Goal: Task Accomplishment & Management: Manage account settings

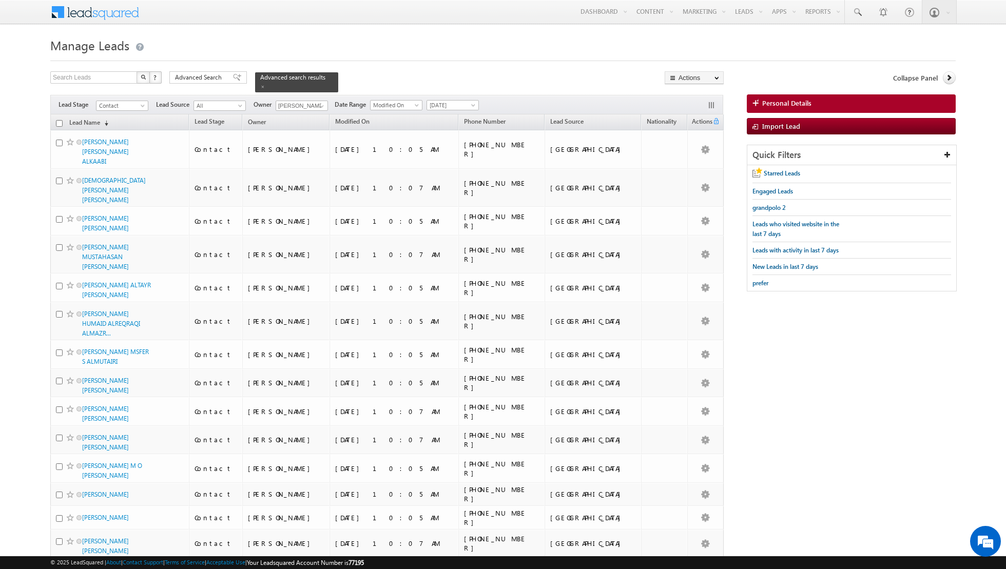
click at [59, 124] on input "checkbox" at bounding box center [59, 123] width 7 height 7
checkbox input "true"
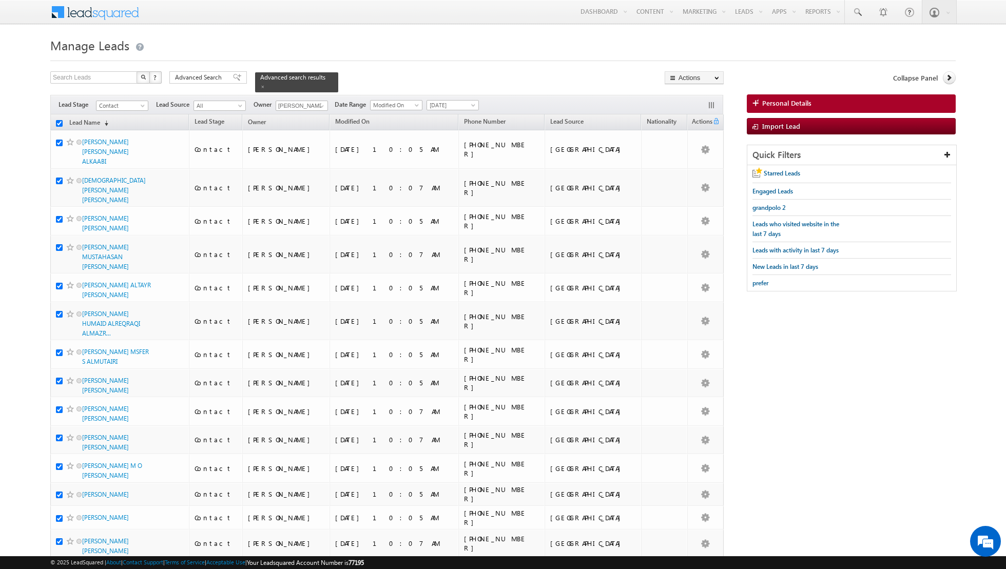
checkbox input "true"
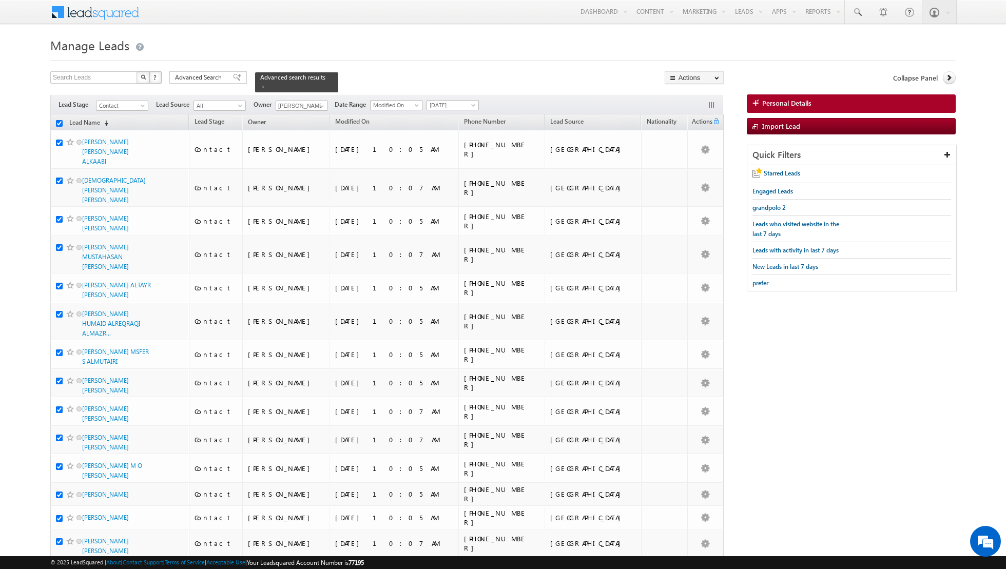
checkbox input "true"
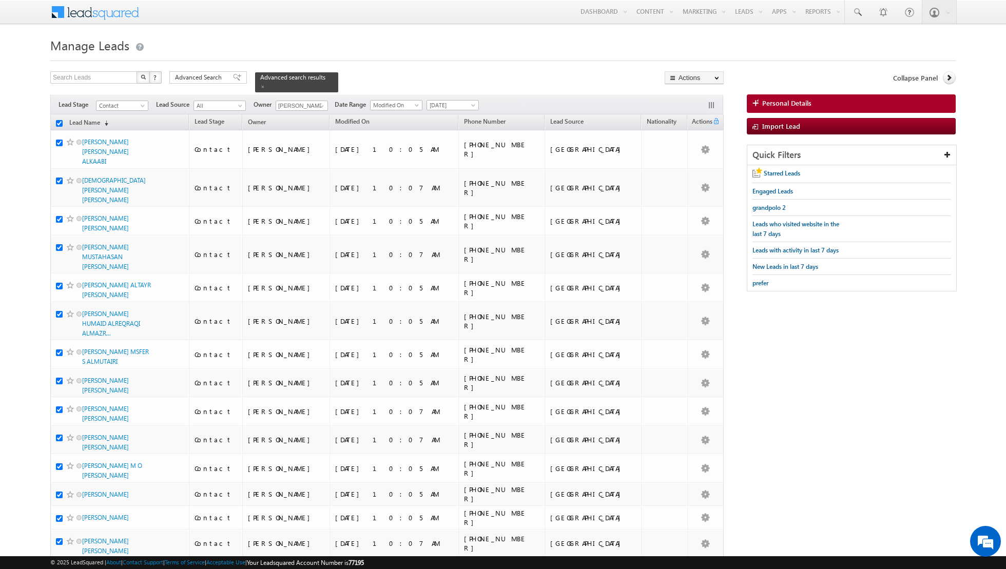
checkbox input "true"
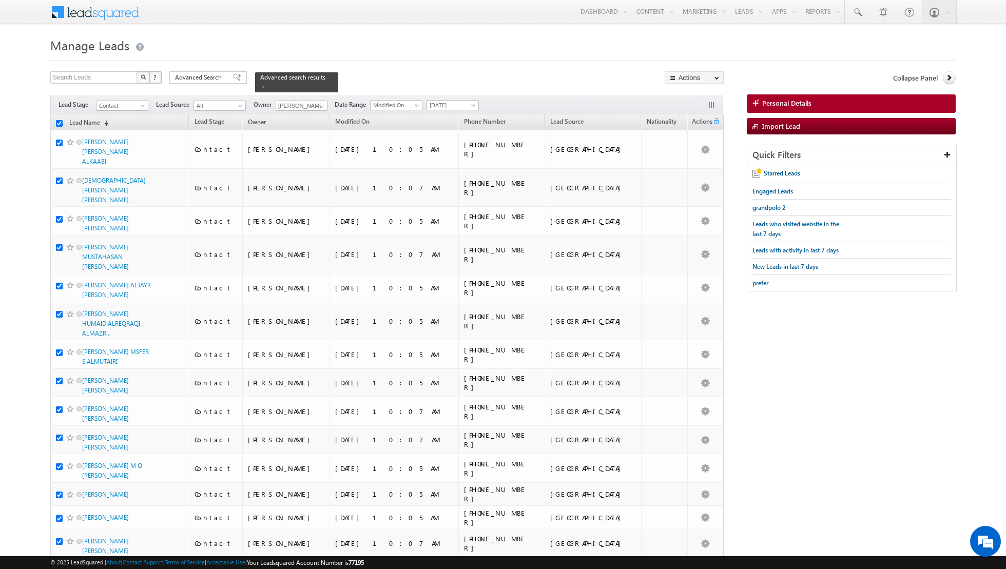
checkbox input "true"
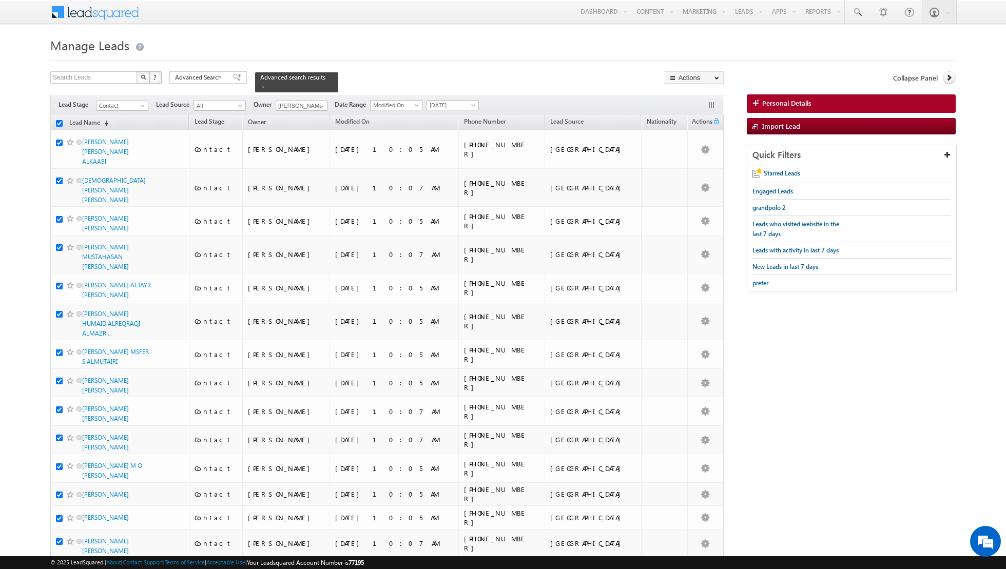
checkbox input "true"
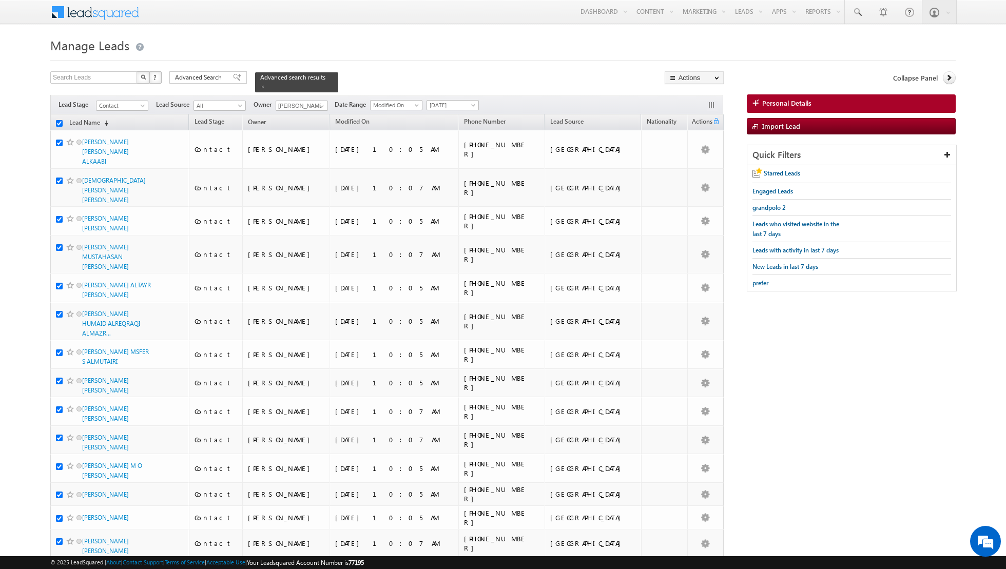
checkbox input "true"
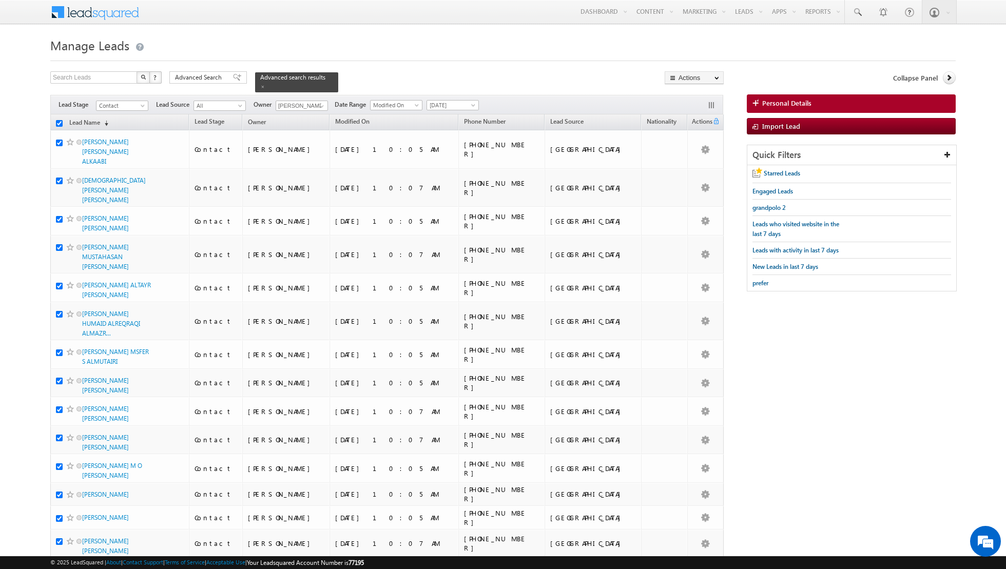
checkbox input "true"
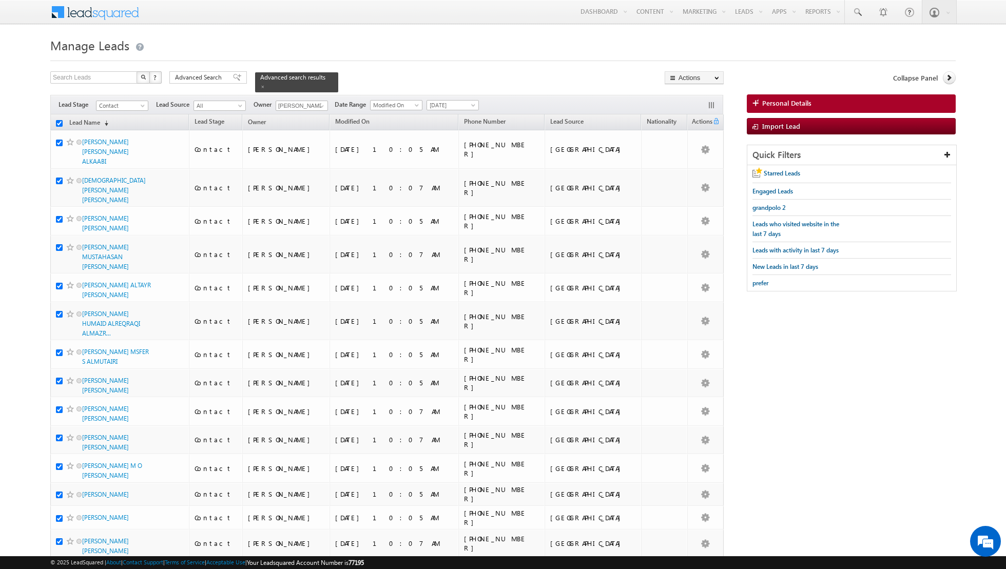
checkbox input "true"
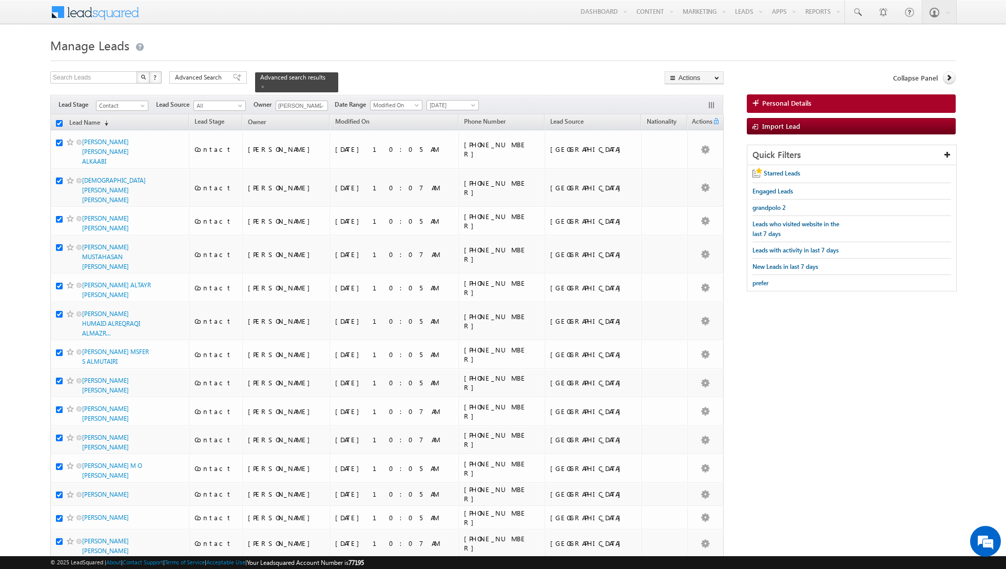
checkbox input "true"
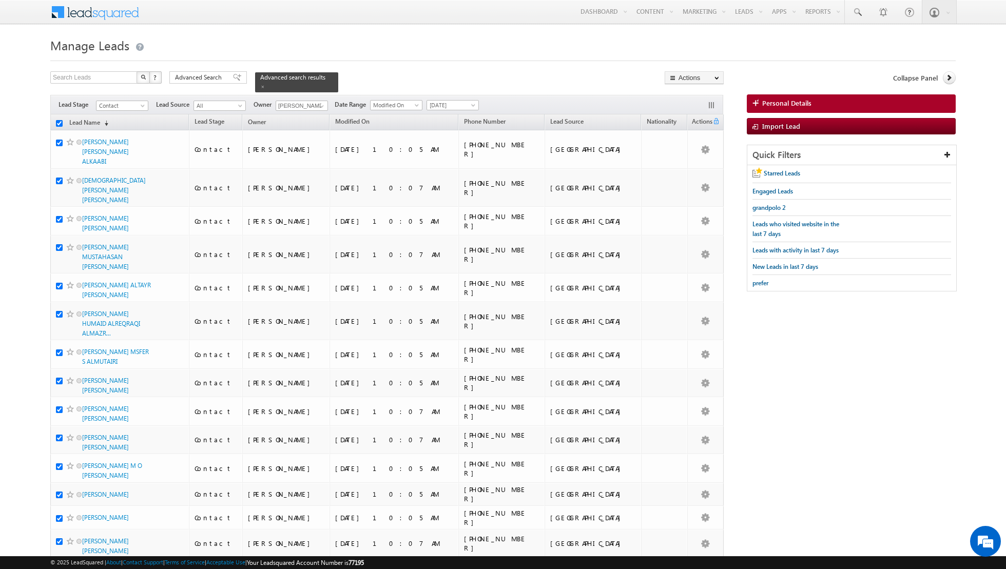
checkbox input "true"
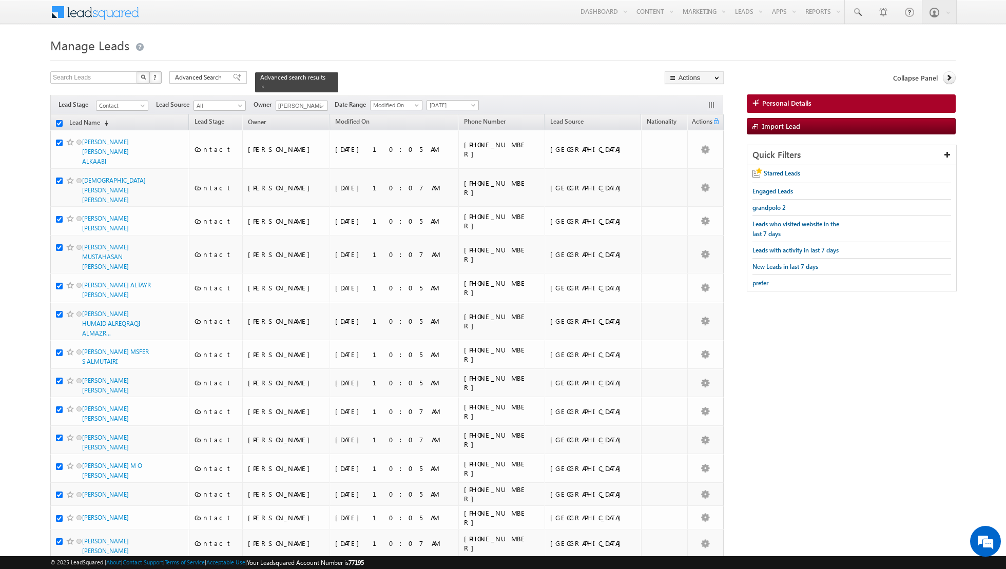
checkbox input "true"
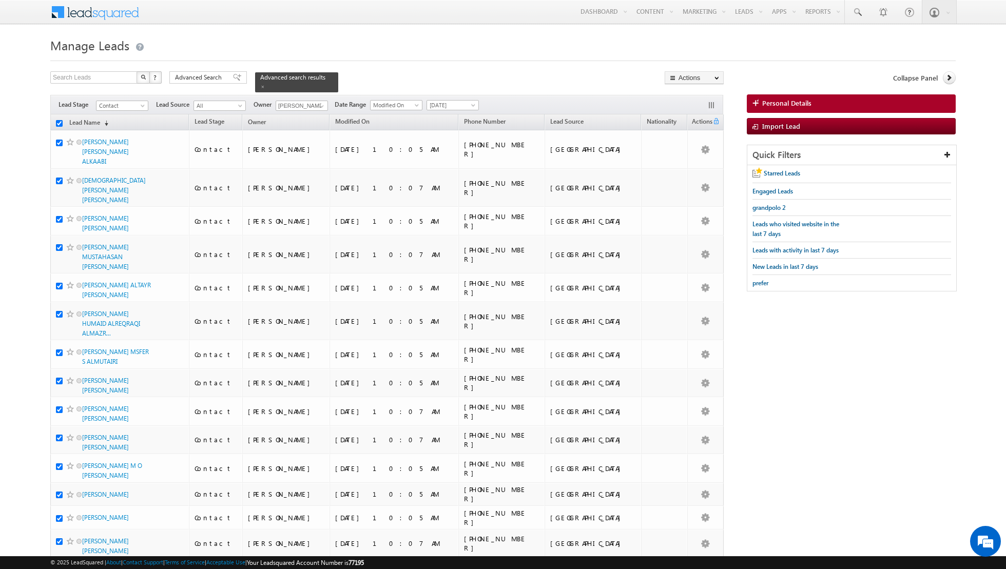
checkbox input "true"
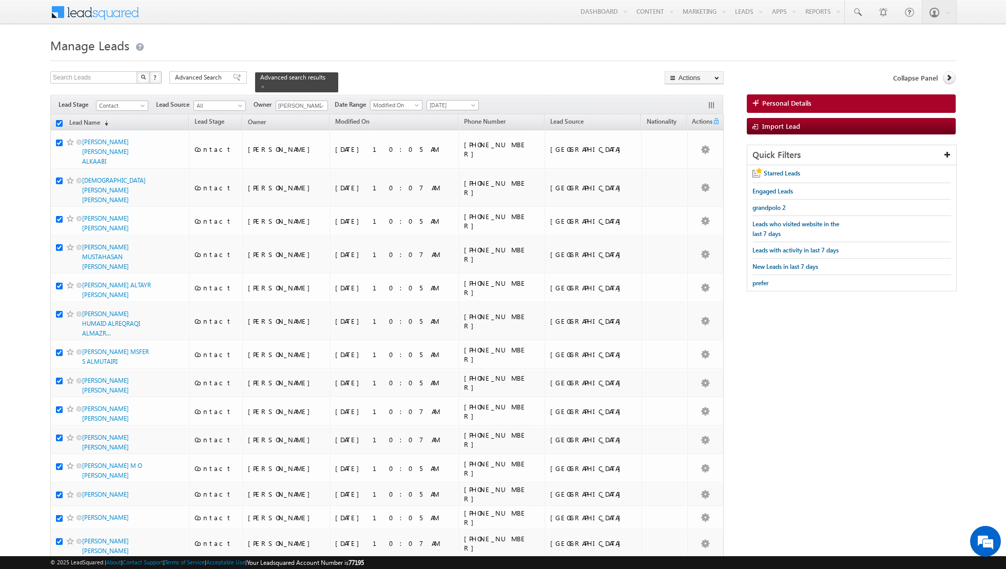
checkbox input "true"
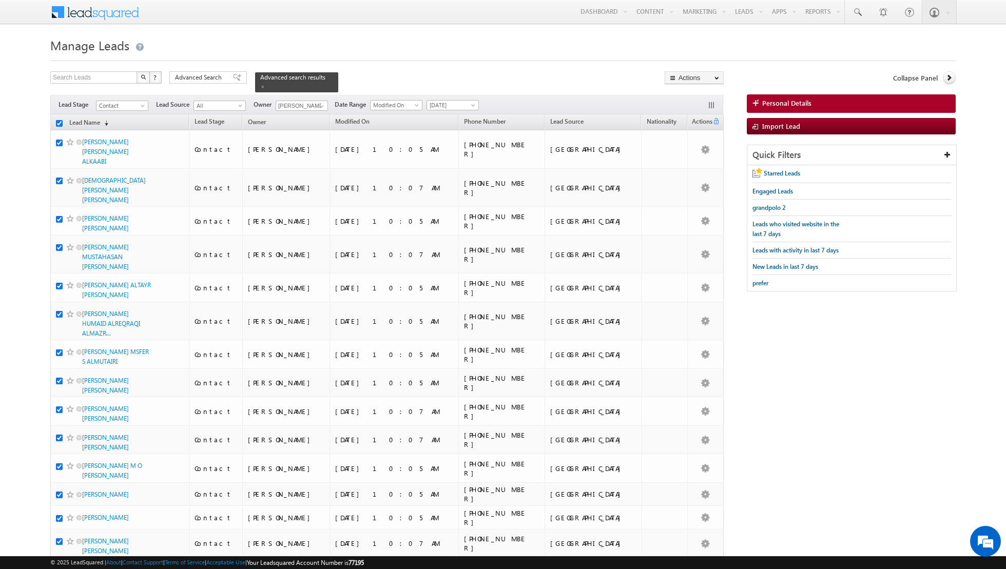
checkbox input "true"
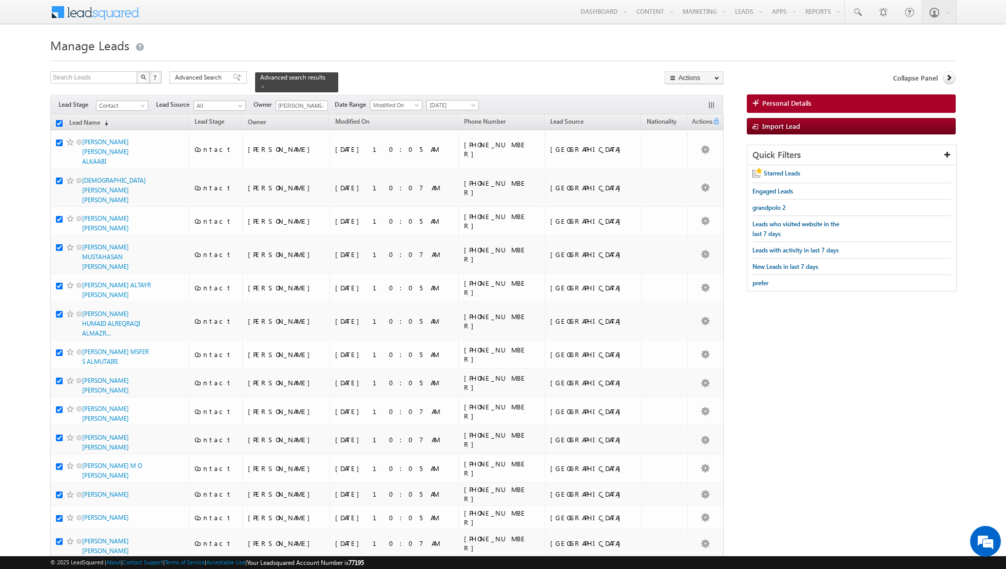
checkbox input "true"
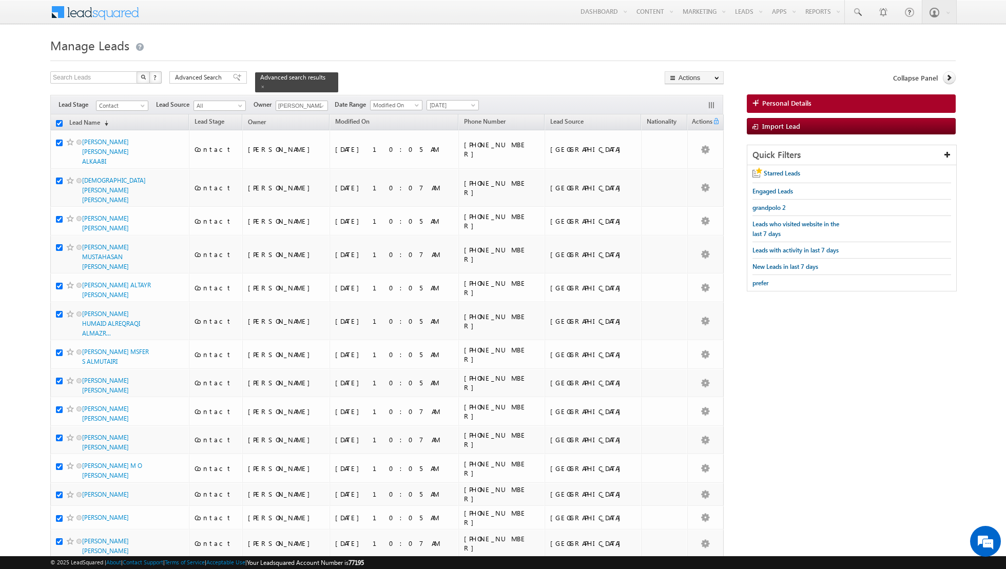
checkbox input "true"
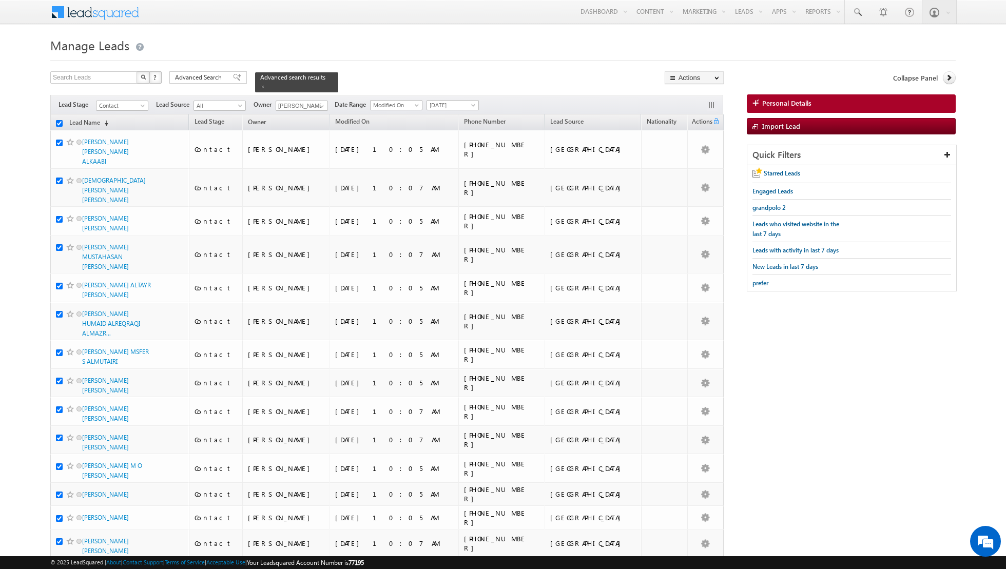
checkbox input "true"
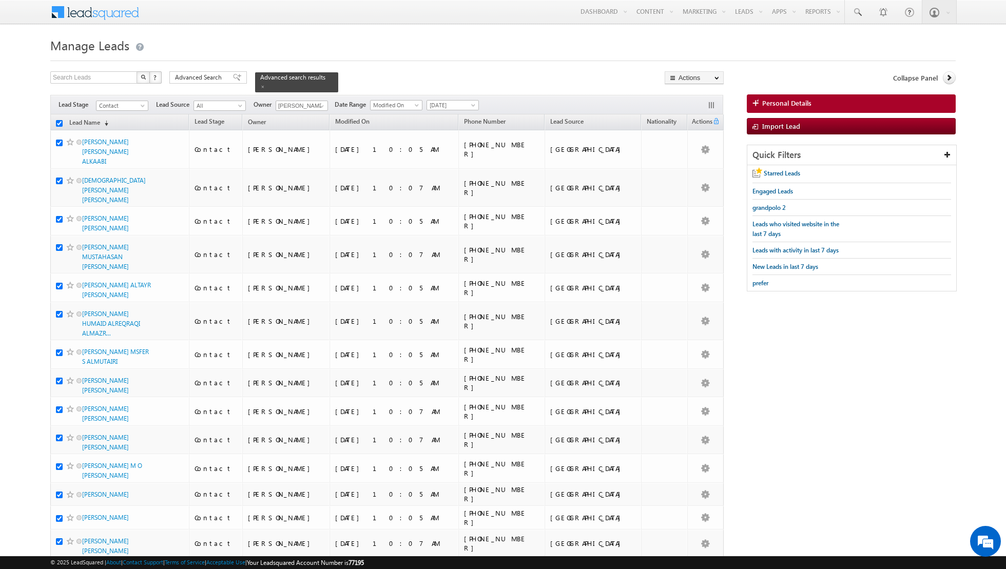
checkbox input "true"
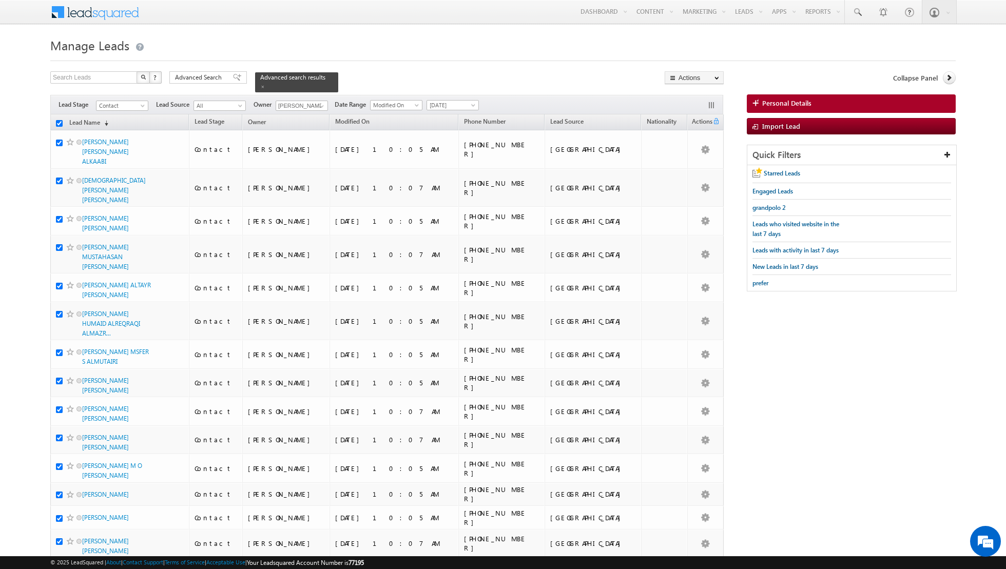
checkbox input "true"
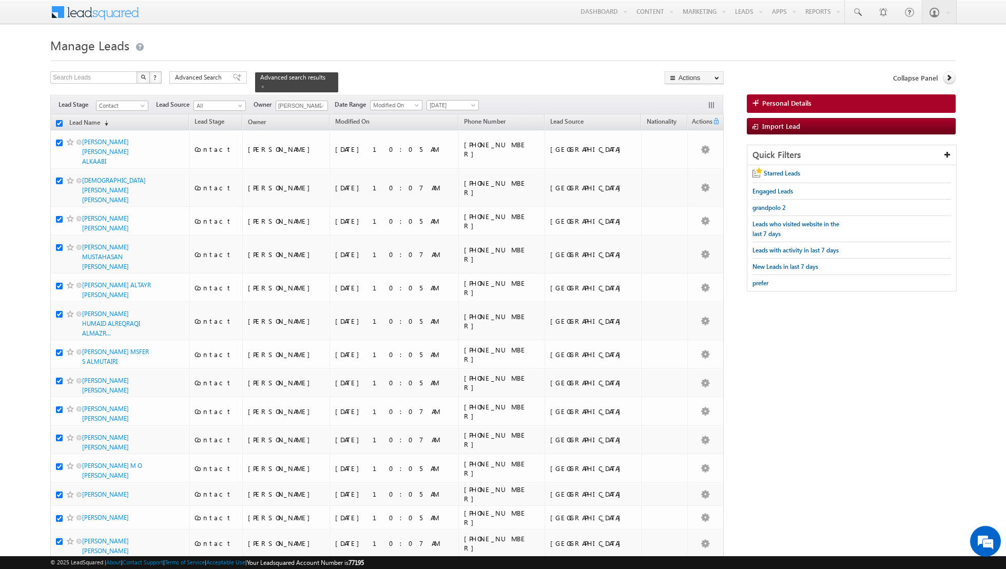
checkbox input "true"
click at [706, 167] on link "Change Owner" at bounding box center [694, 166] width 58 height 12
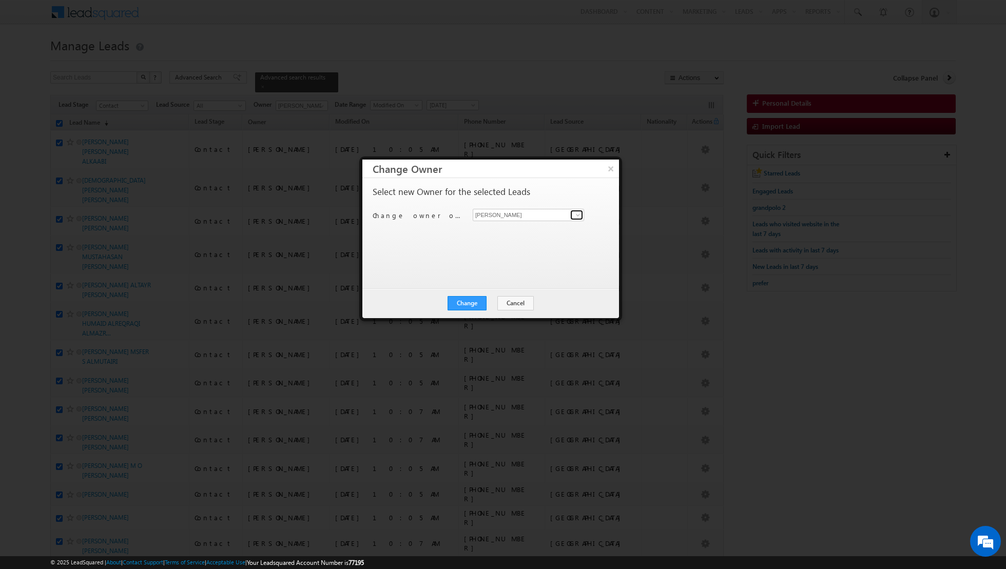
click at [576, 218] on span at bounding box center [578, 215] width 8 height 8
click at [512, 277] on span "[PERSON_NAME][EMAIL_ADDRESS][DOMAIN_NAME]" at bounding box center [523, 280] width 92 height 8
type input "[PERSON_NAME]"
click at [462, 302] on button "Change" at bounding box center [467, 303] width 39 height 14
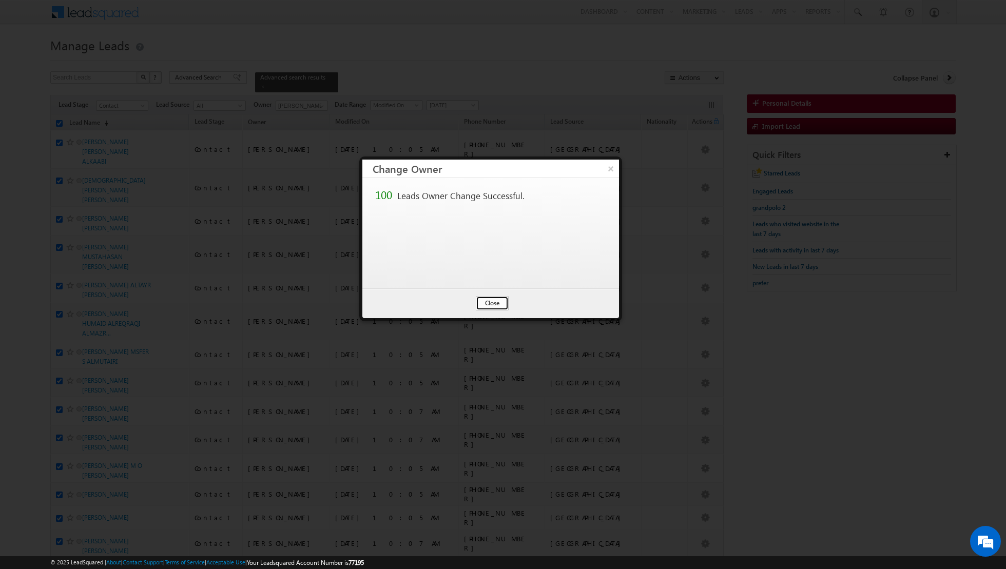
click at [495, 305] on button "Close" at bounding box center [492, 303] width 33 height 14
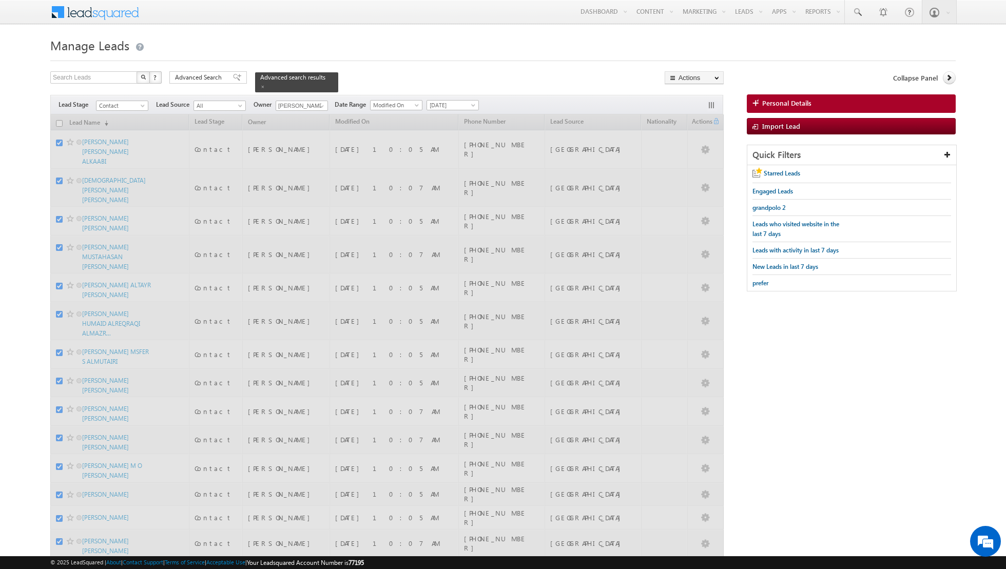
checkbox input "false"
